Goal: Task Accomplishment & Management: Use online tool/utility

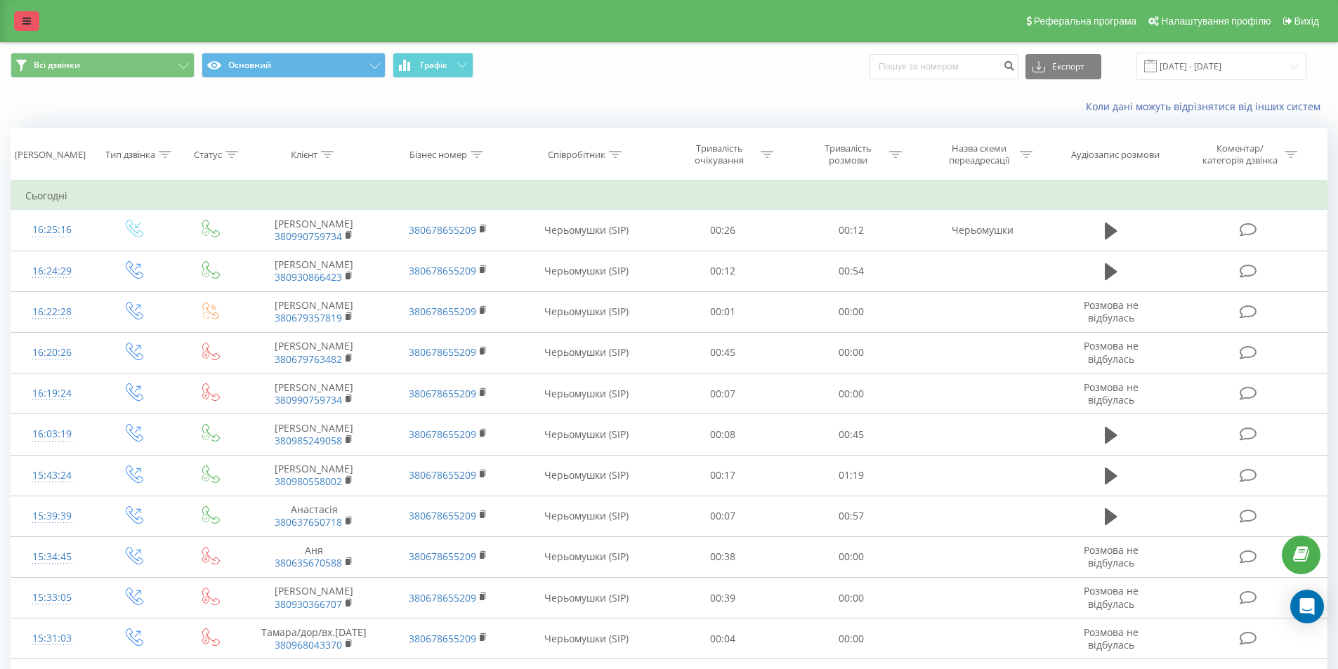
click at [28, 22] on icon at bounding box center [26, 21] width 8 height 10
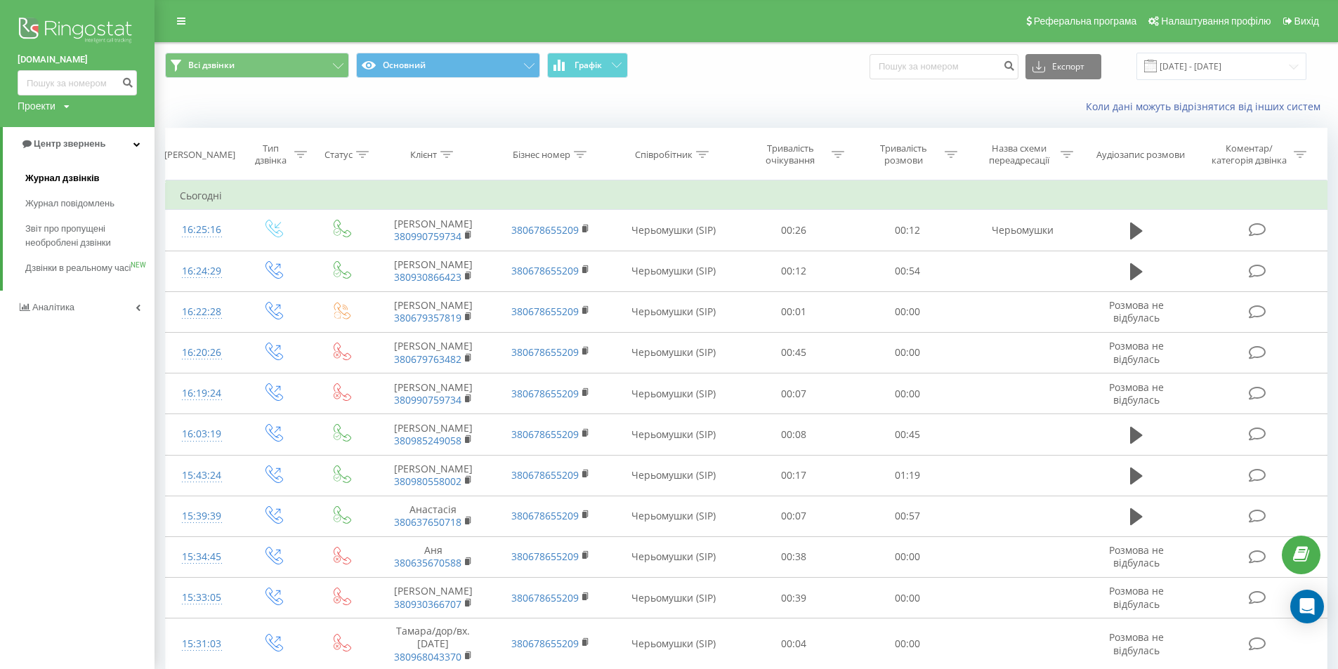
click at [77, 173] on span "Журнал дзвінків" at bounding box center [62, 178] width 74 height 14
